Goal: Answer question/provide support: Share knowledge or assist other users

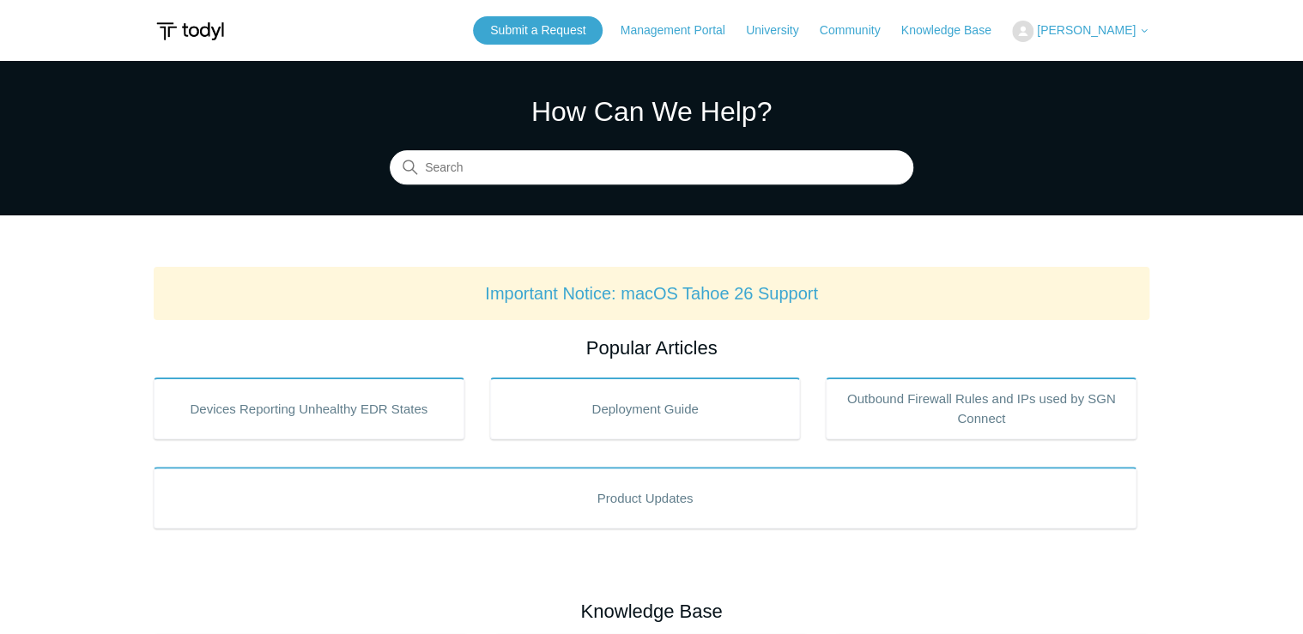
click at [1100, 19] on div "Submit a Request Management Portal University Community Knowledge Base [PERSON_…" at bounding box center [811, 30] width 677 height 28
click at [1100, 33] on span "[PERSON_NAME]" at bounding box center [1086, 30] width 99 height 14
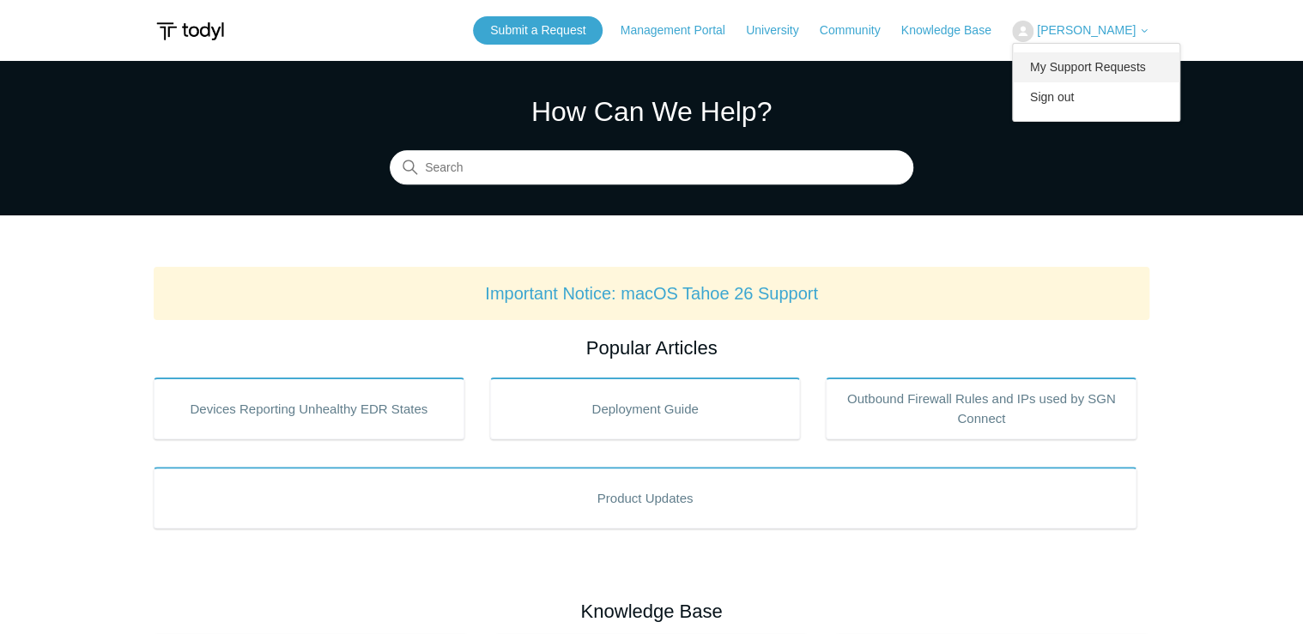
click at [1120, 70] on link "My Support Requests" at bounding box center [1096, 67] width 167 height 30
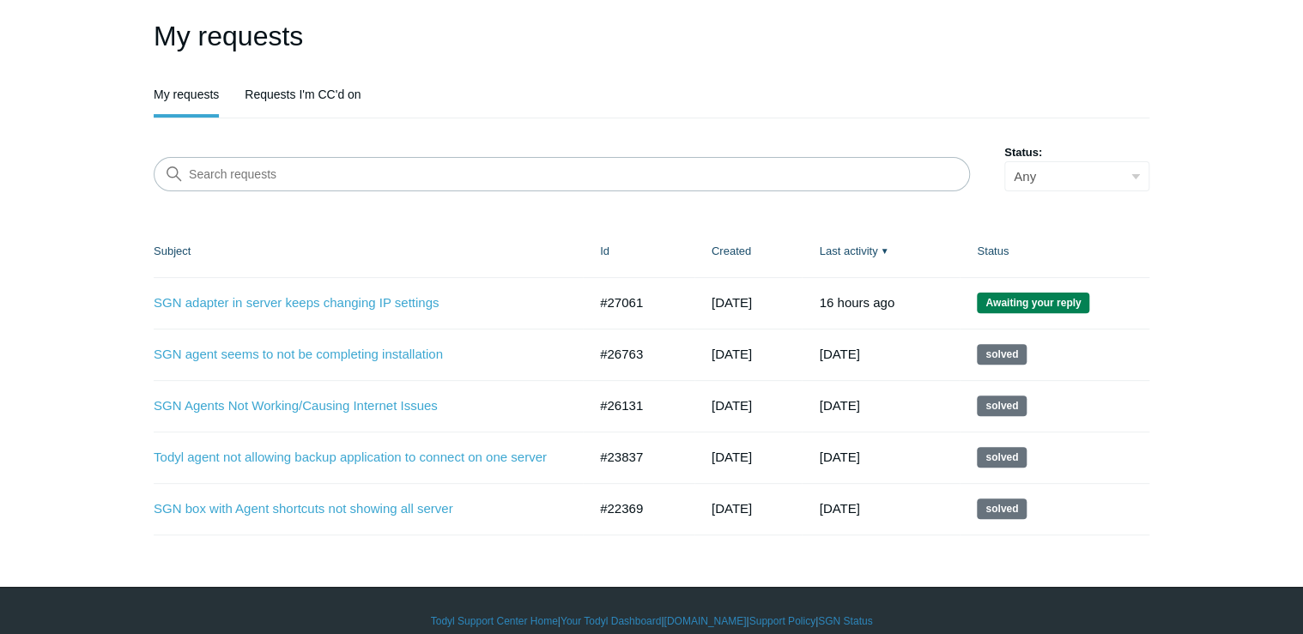
scroll to position [126, 0]
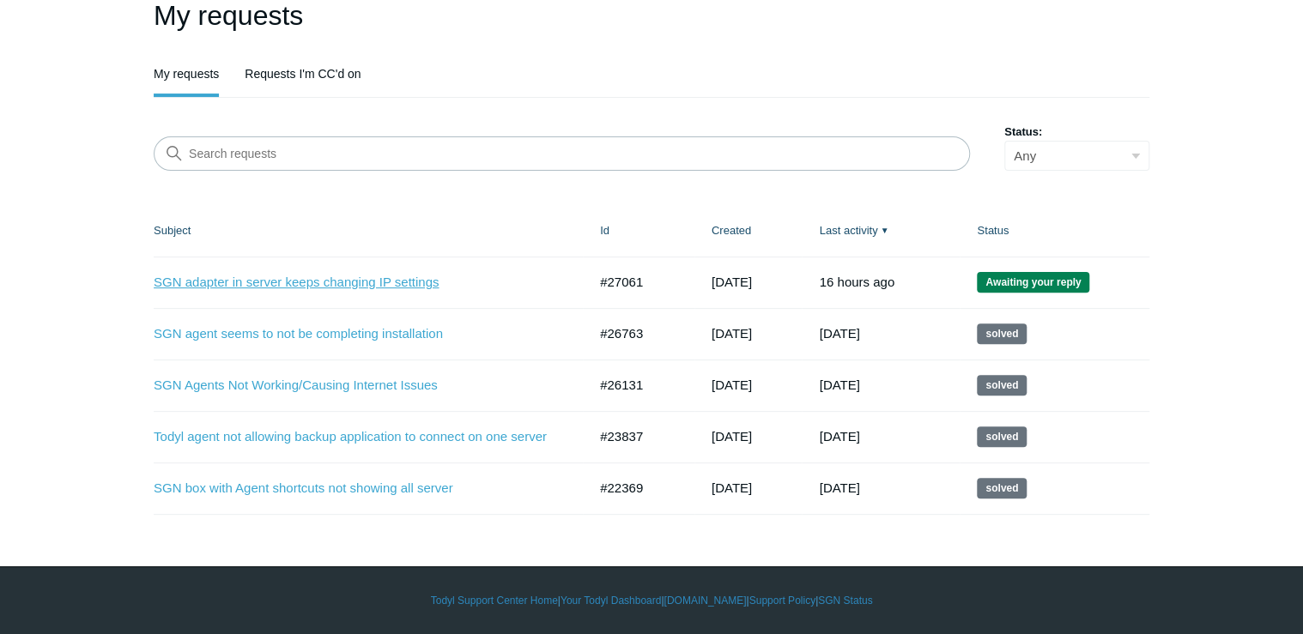
click at [413, 280] on link "SGN adapter in server keeps changing IP settings" at bounding box center [358, 283] width 408 height 20
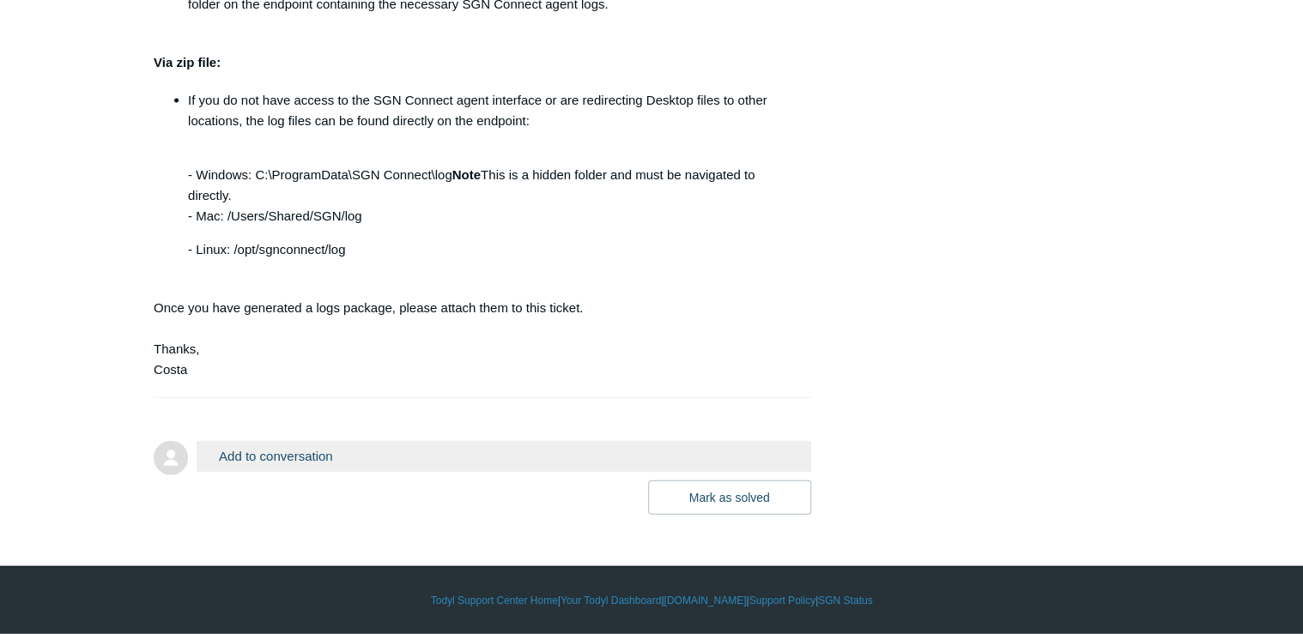
scroll to position [5165, 0]
click at [330, 456] on button "Add to conversation" at bounding box center [504, 456] width 615 height 30
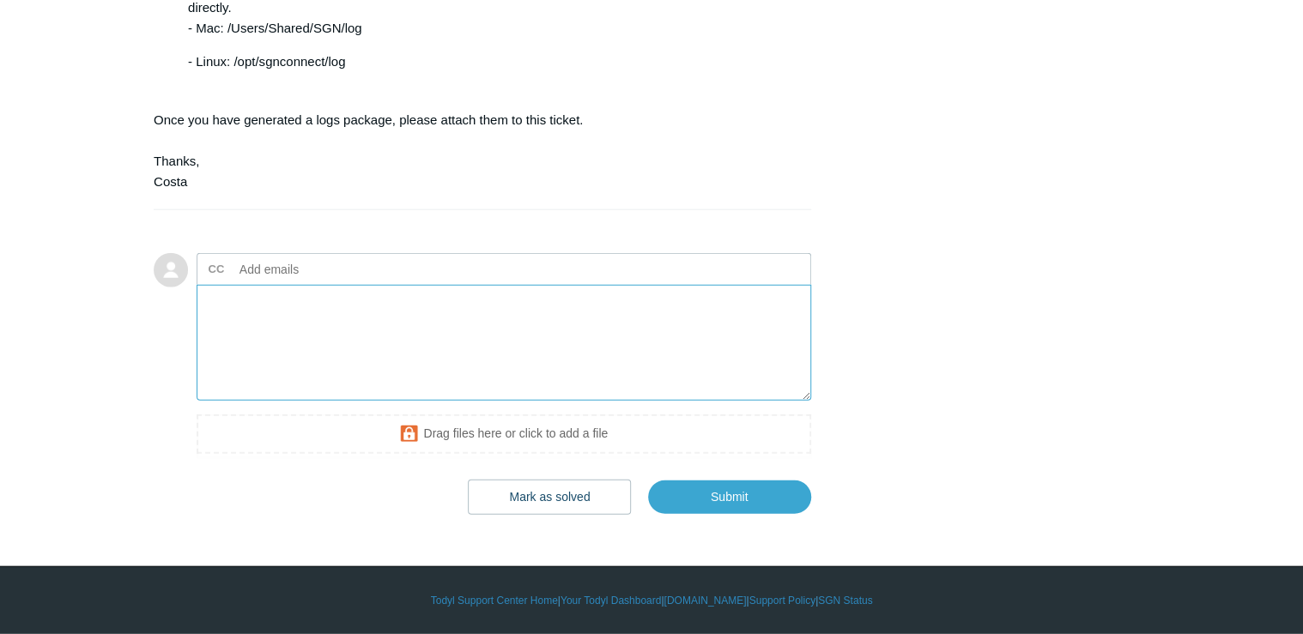
scroll to position [5302, 0]
type textarea "Hi [PERSON_NAME], I ran SFC and DISM on the server and no issues were found. I'…"
